Goal: Task Accomplishment & Management: Use online tool/utility

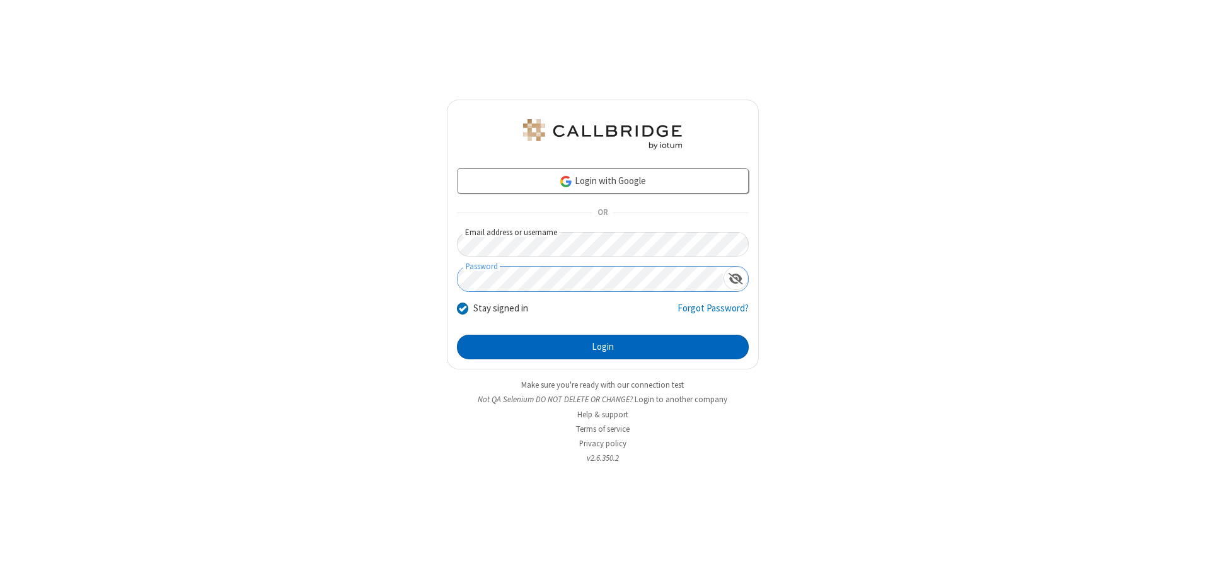
click at [602, 347] on button "Login" at bounding box center [603, 347] width 292 height 25
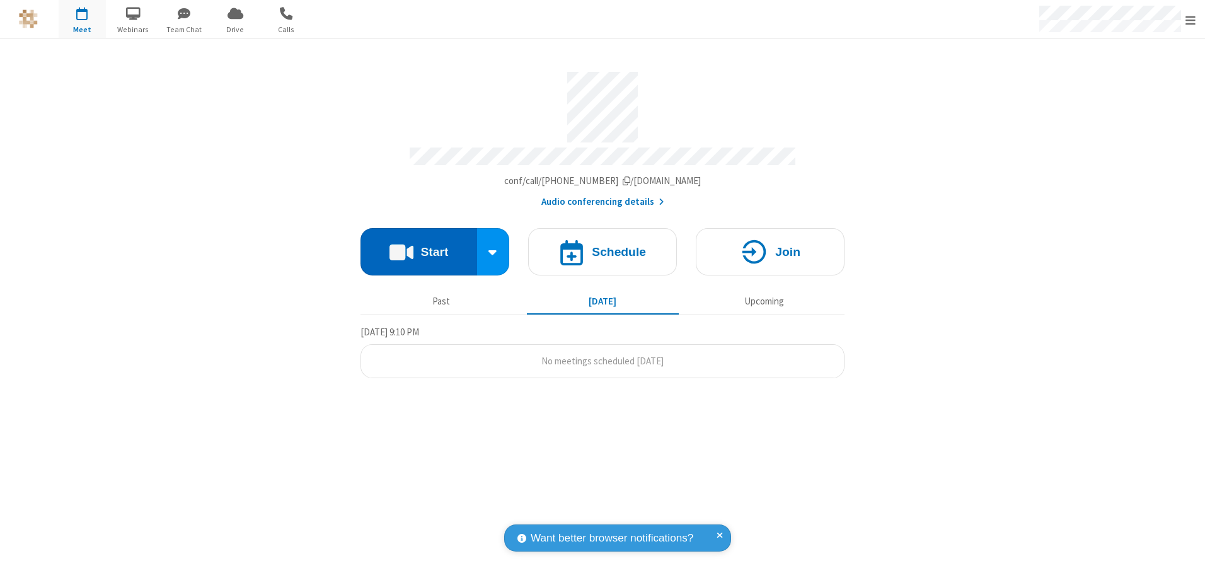
click at [418, 247] on button "Start" at bounding box center [418, 251] width 117 height 47
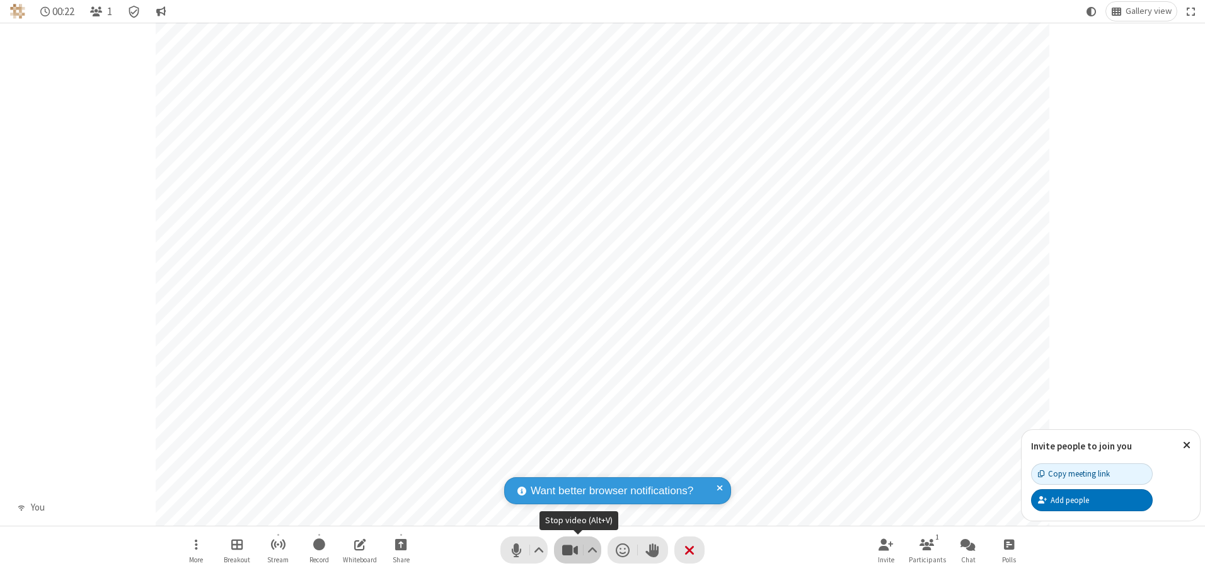
click at [570, 549] on span "Stop video (Alt+V)" at bounding box center [569, 550] width 19 height 18
click at [570, 549] on span "Start video (Alt+V)" at bounding box center [569, 550] width 19 height 18
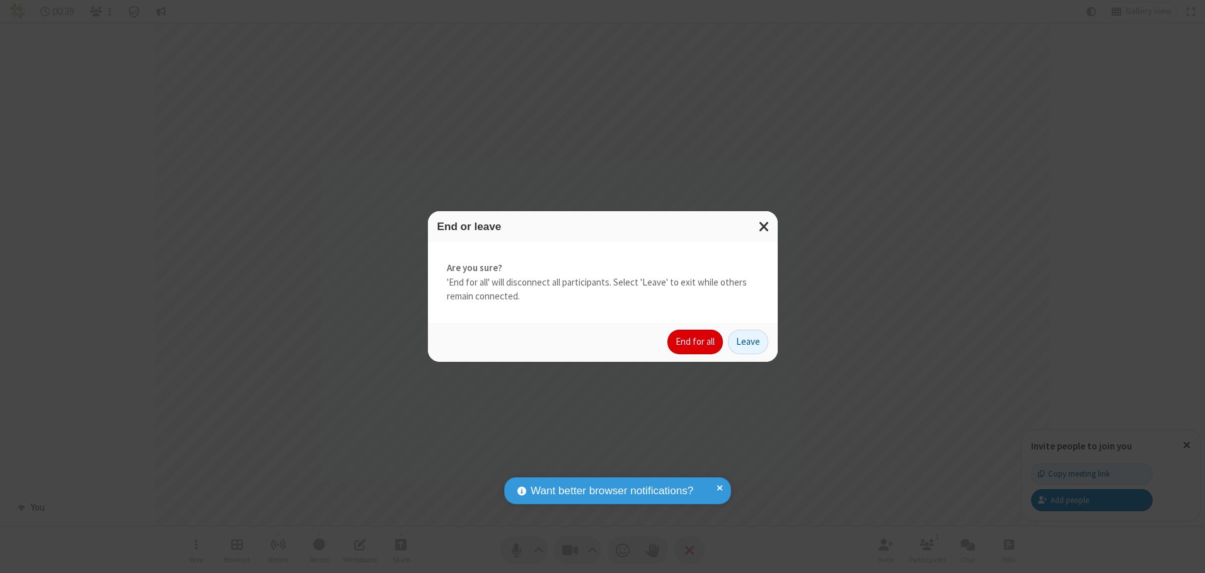
click at [696, 342] on button "End for all" at bounding box center [694, 342] width 55 height 25
